Goal: Information Seeking & Learning: Learn about a topic

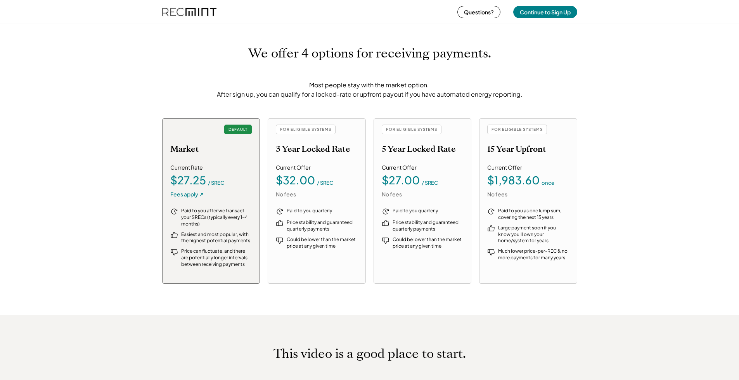
scroll to position [814, 0]
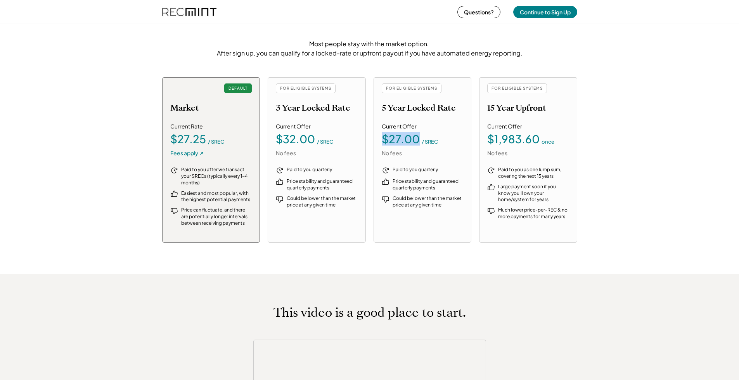
drag, startPoint x: 384, startPoint y: 143, endPoint x: 421, endPoint y: 142, distance: 36.5
click at [421, 142] on div "$27.00 / SREC" at bounding box center [423, 138] width 82 height 11
drag, startPoint x: 393, startPoint y: 171, endPoint x: 441, endPoint y: 171, distance: 48.5
click at [439, 173] on div "Paid to you quarterly" at bounding box center [423, 170] width 82 height 8
drag, startPoint x: 311, startPoint y: 106, endPoint x: 358, endPoint y: 110, distance: 46.7
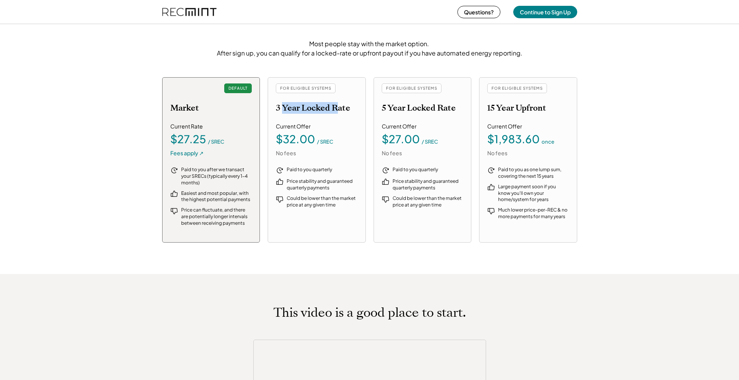
click at [358, 110] on div "FOR ELIGIBLE SYSTEMS 3 Year Locked Rate Current Offer $32.00 / SREC No fees Pai…" at bounding box center [317, 159] width 98 height 165
drag, startPoint x: 282, startPoint y: 137, endPoint x: 348, endPoint y: 146, distance: 66.5
click at [328, 142] on div "$32.00 / SREC" at bounding box center [317, 138] width 82 height 11
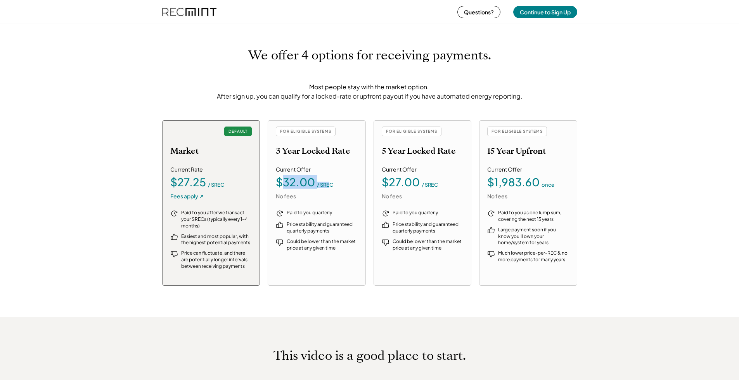
scroll to position [737, 0]
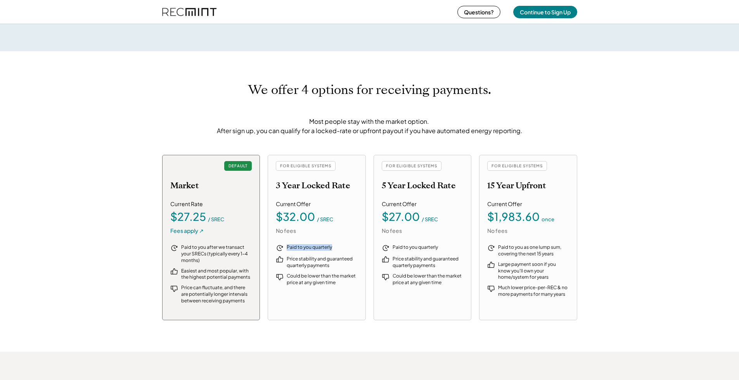
drag, startPoint x: 287, startPoint y: 247, endPoint x: 334, endPoint y: 245, distance: 47.3
click at [334, 245] on div "Paid to you quarterly" at bounding box center [322, 247] width 71 height 7
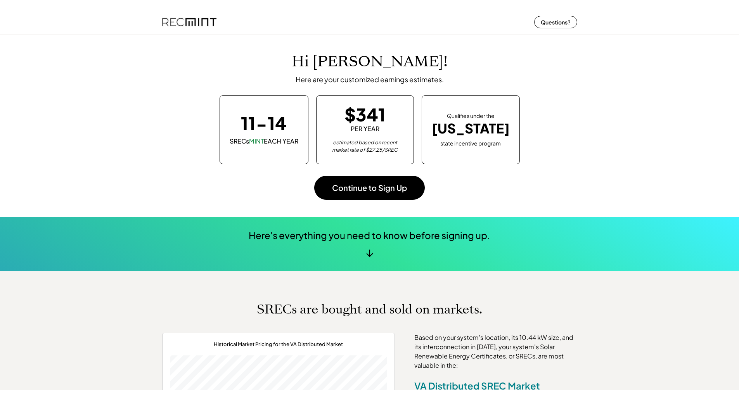
scroll to position [0, 0]
